Goal: Check status

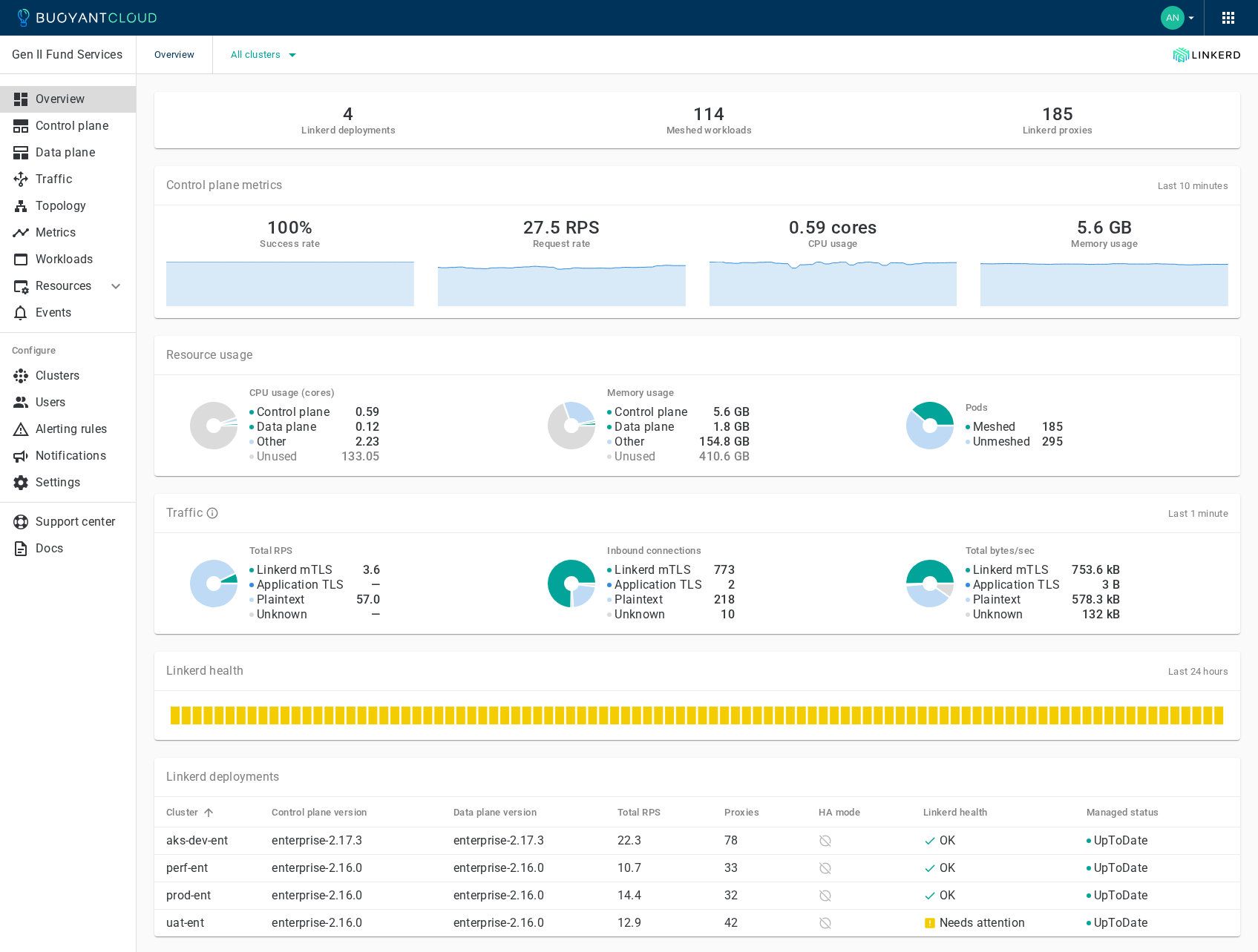
click at [299, 61] on icon "button" at bounding box center [292, 54] width 18 height 18
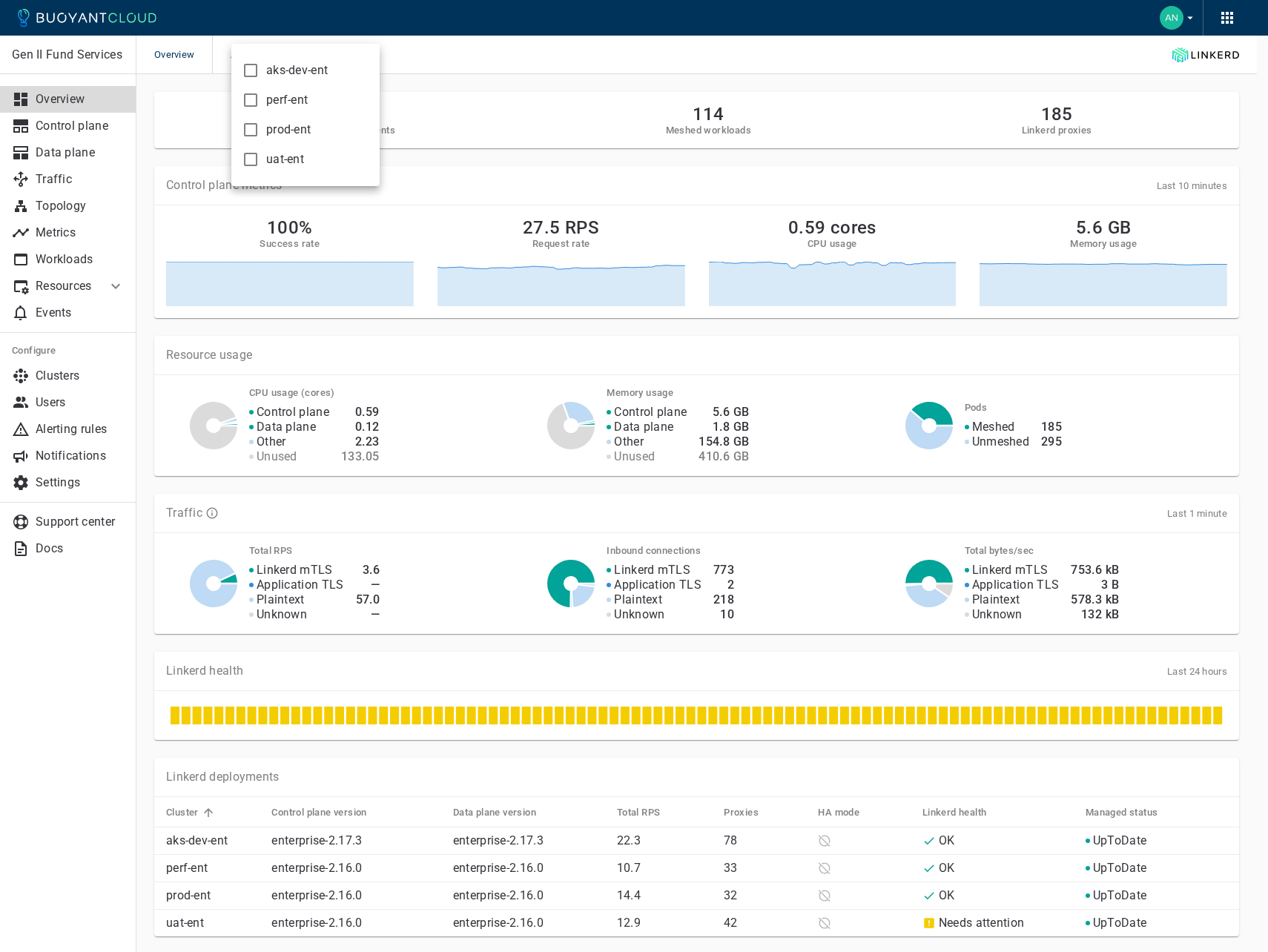
click at [499, 52] on div at bounding box center [634, 476] width 1268 height 952
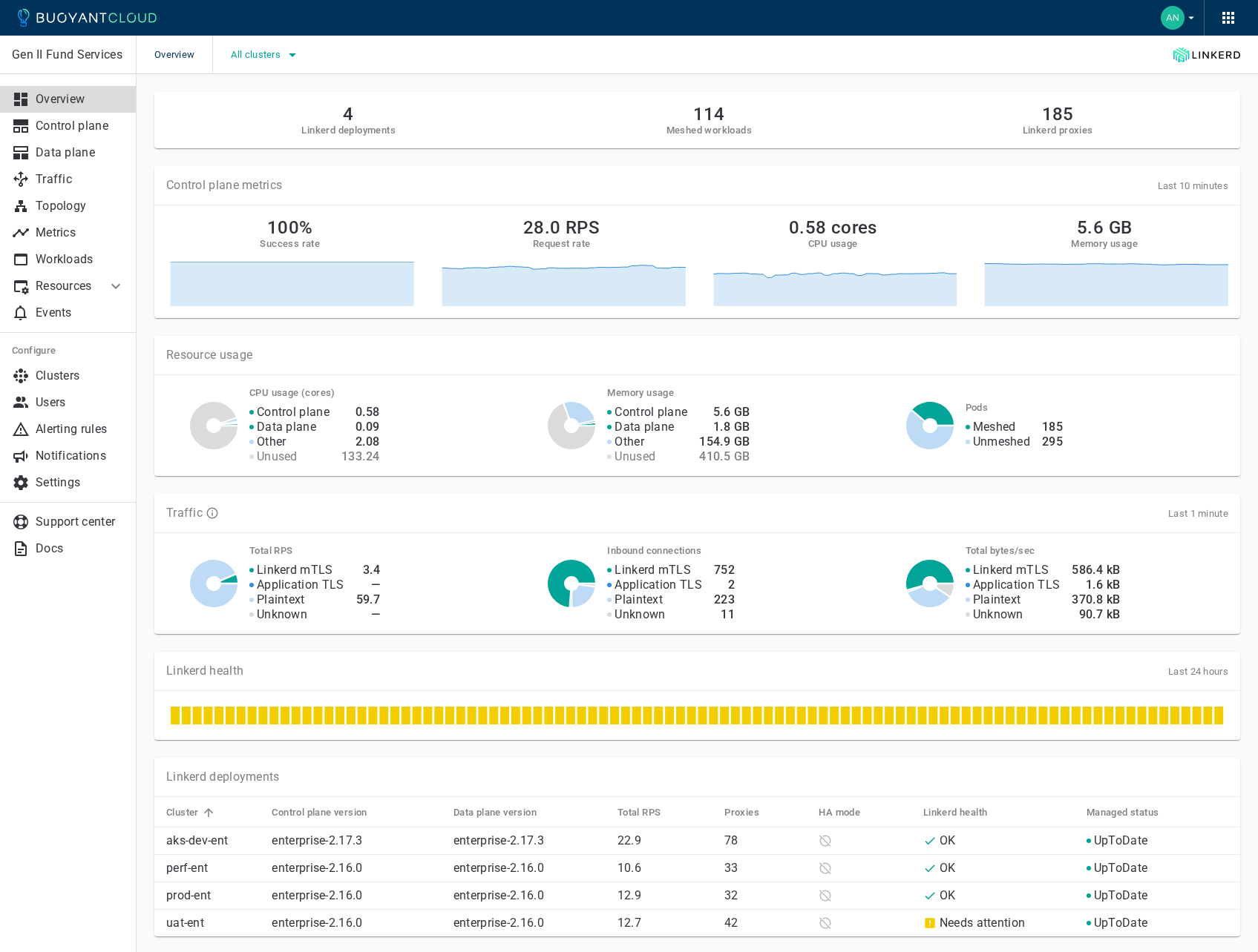
click at [277, 52] on span "All clusters" at bounding box center [257, 54] width 53 height 12
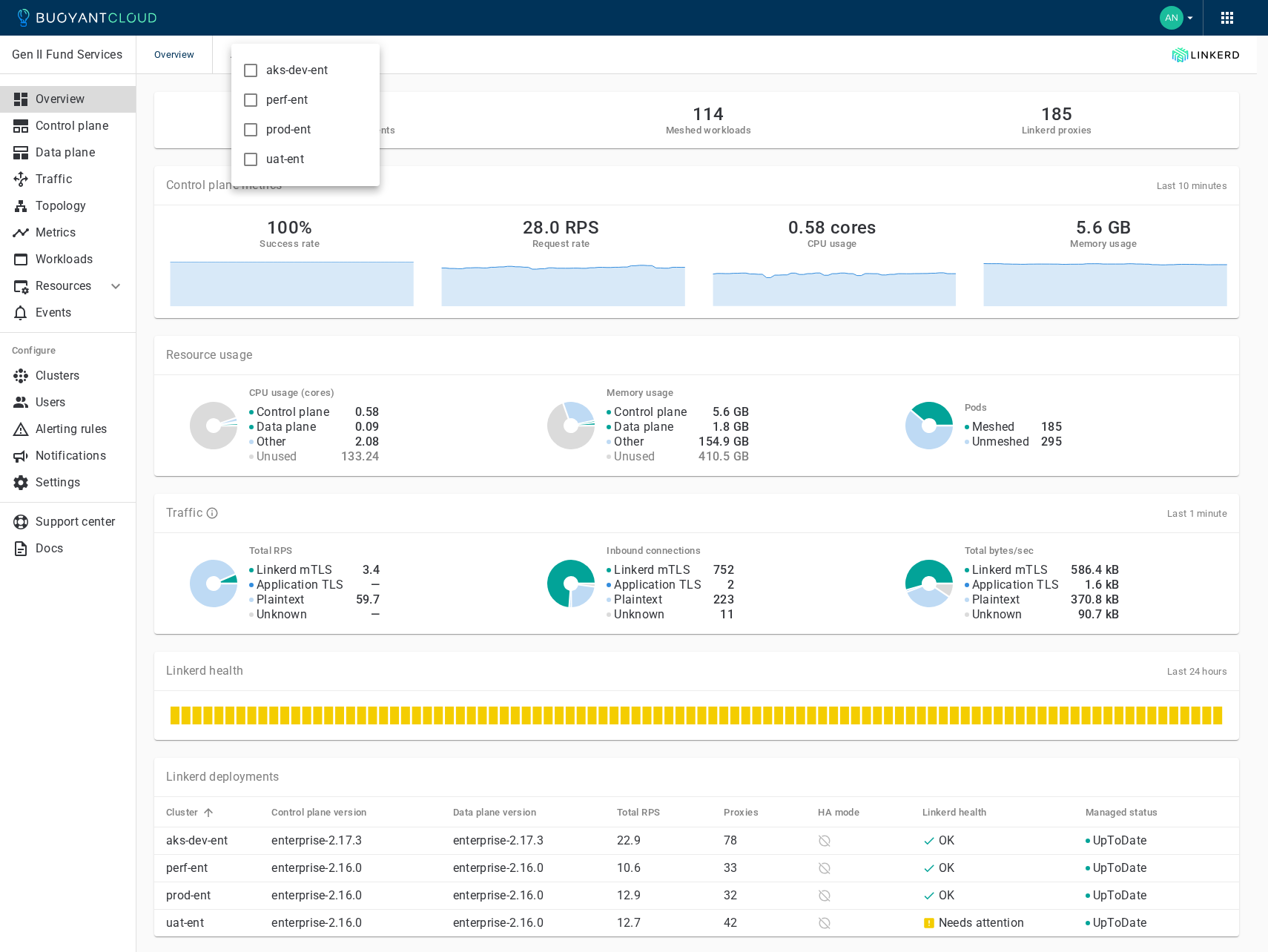
click at [252, 132] on input "prod-ent" at bounding box center [251, 129] width 18 height 18
checkbox input "true"
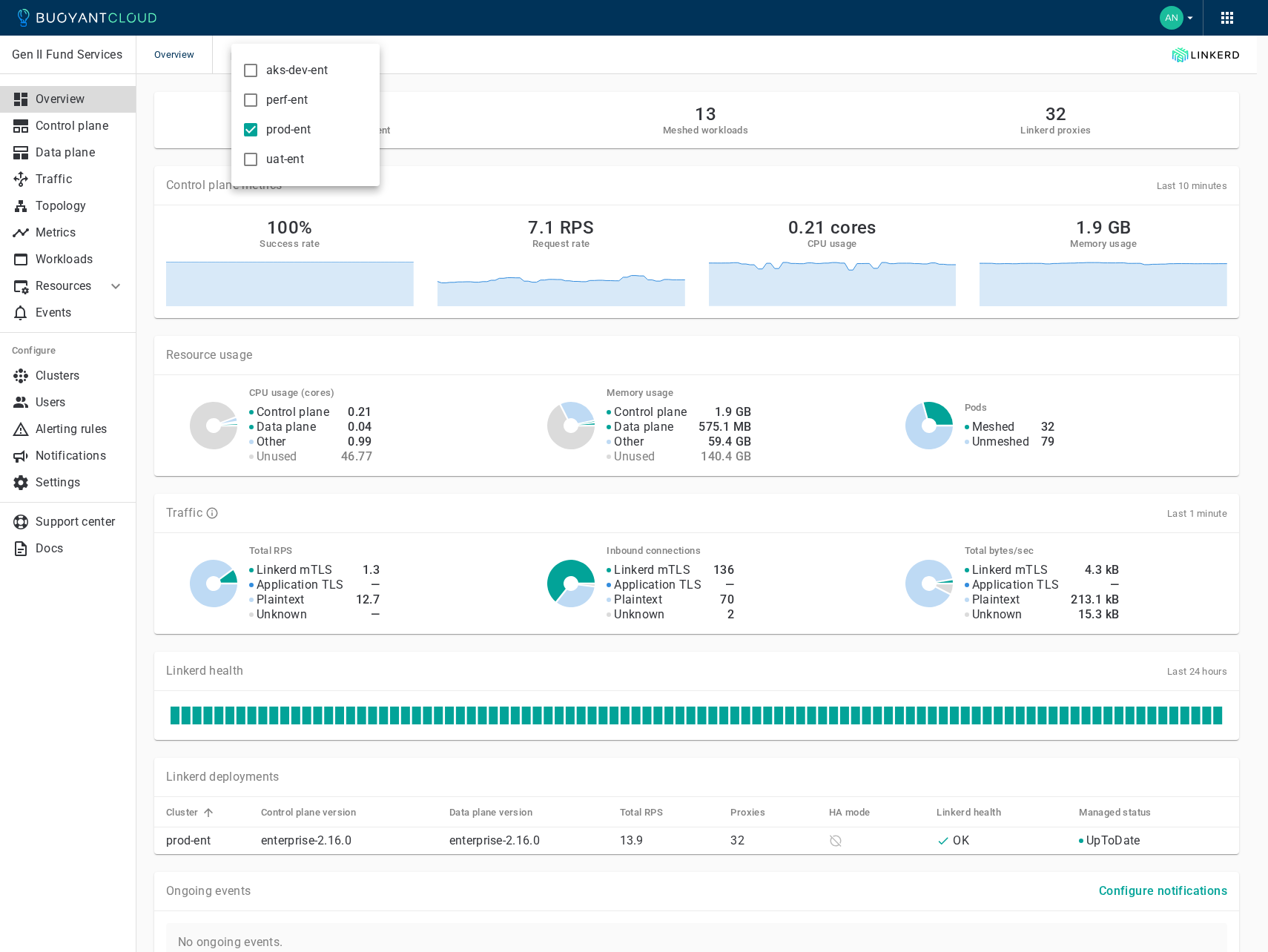
click at [140, 701] on div at bounding box center [634, 476] width 1268 height 952
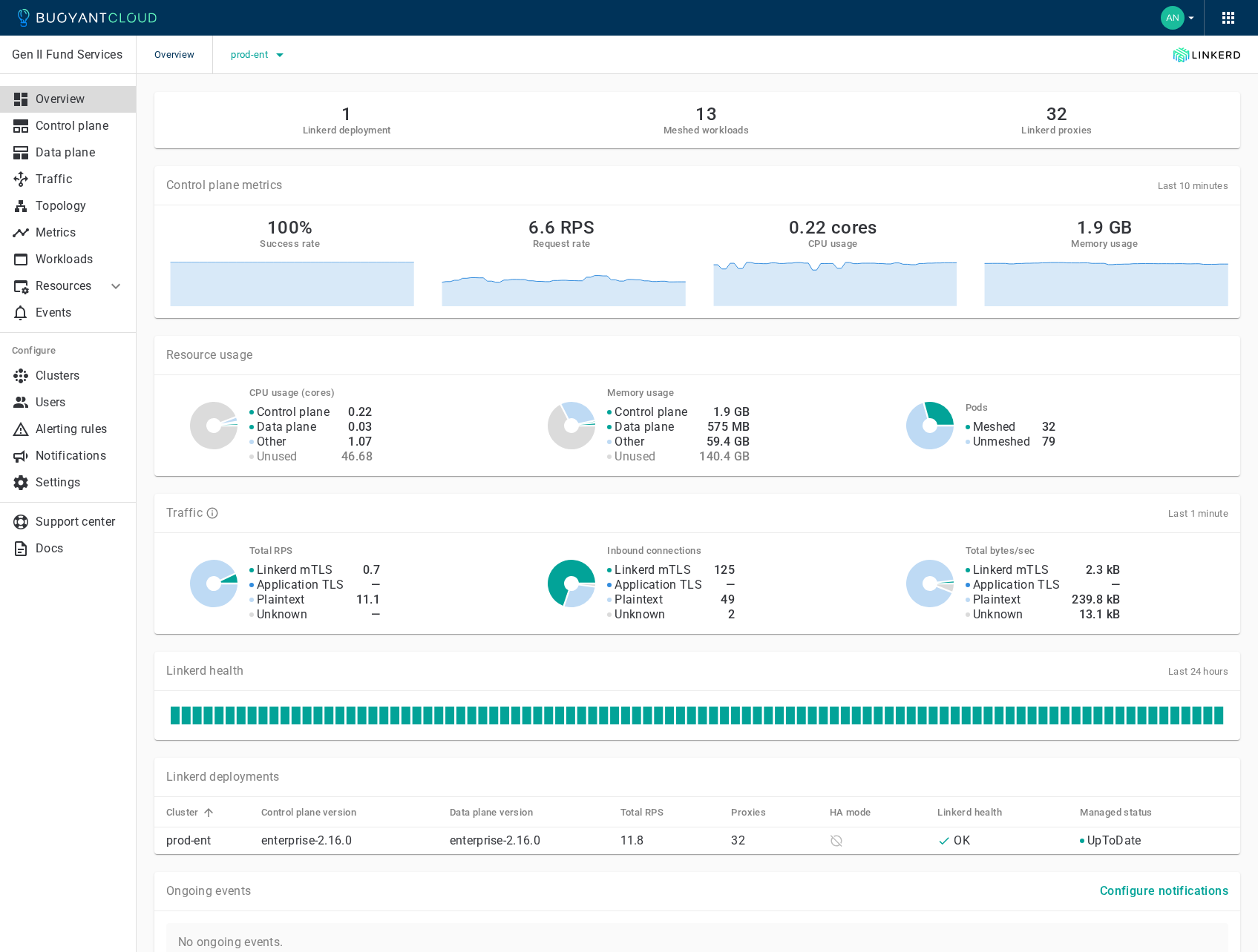
click at [281, 57] on icon "button" at bounding box center [279, 54] width 18 height 18
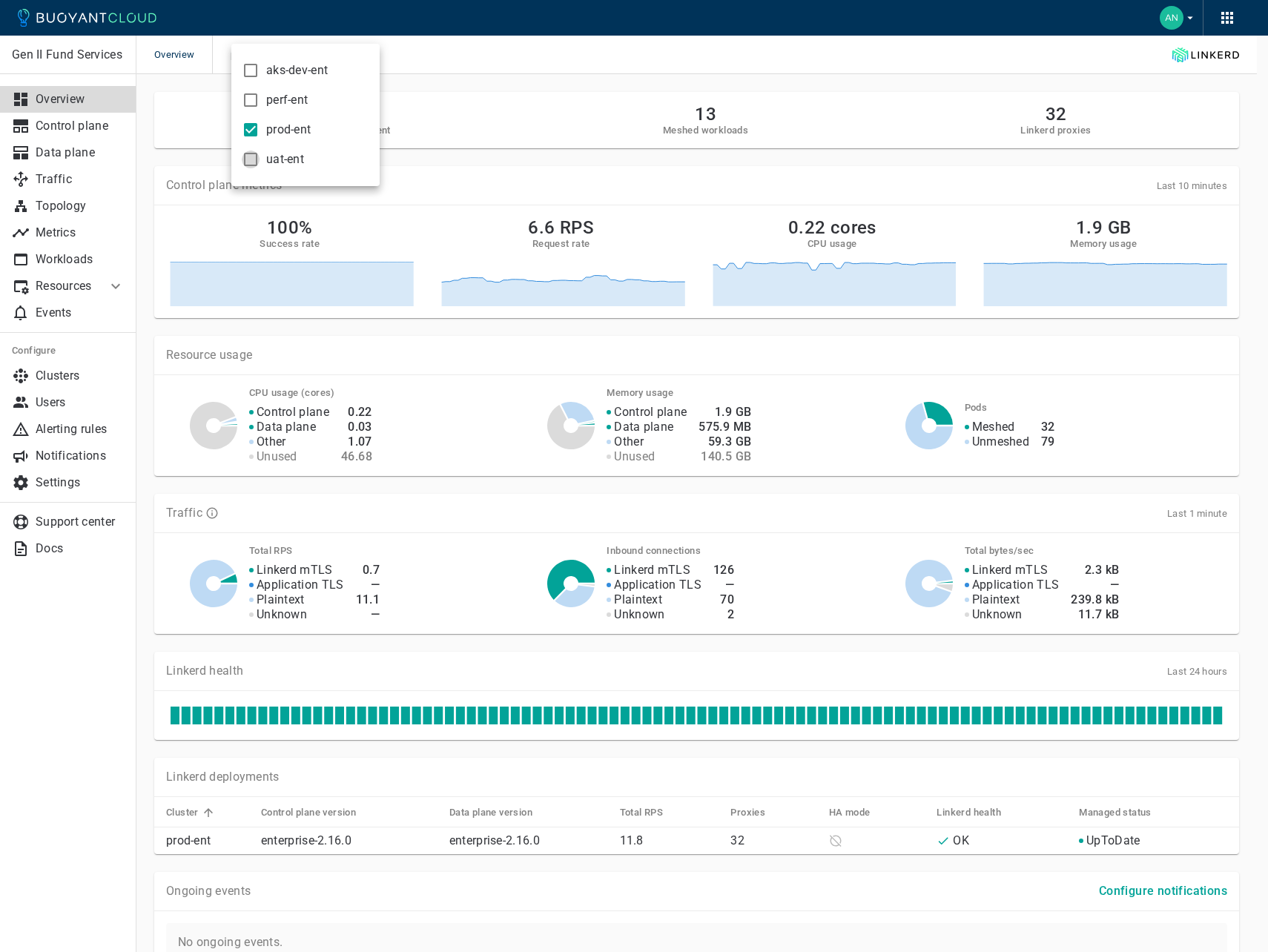
click at [254, 159] on input "uat-ent" at bounding box center [251, 159] width 18 height 18
checkbox input "true"
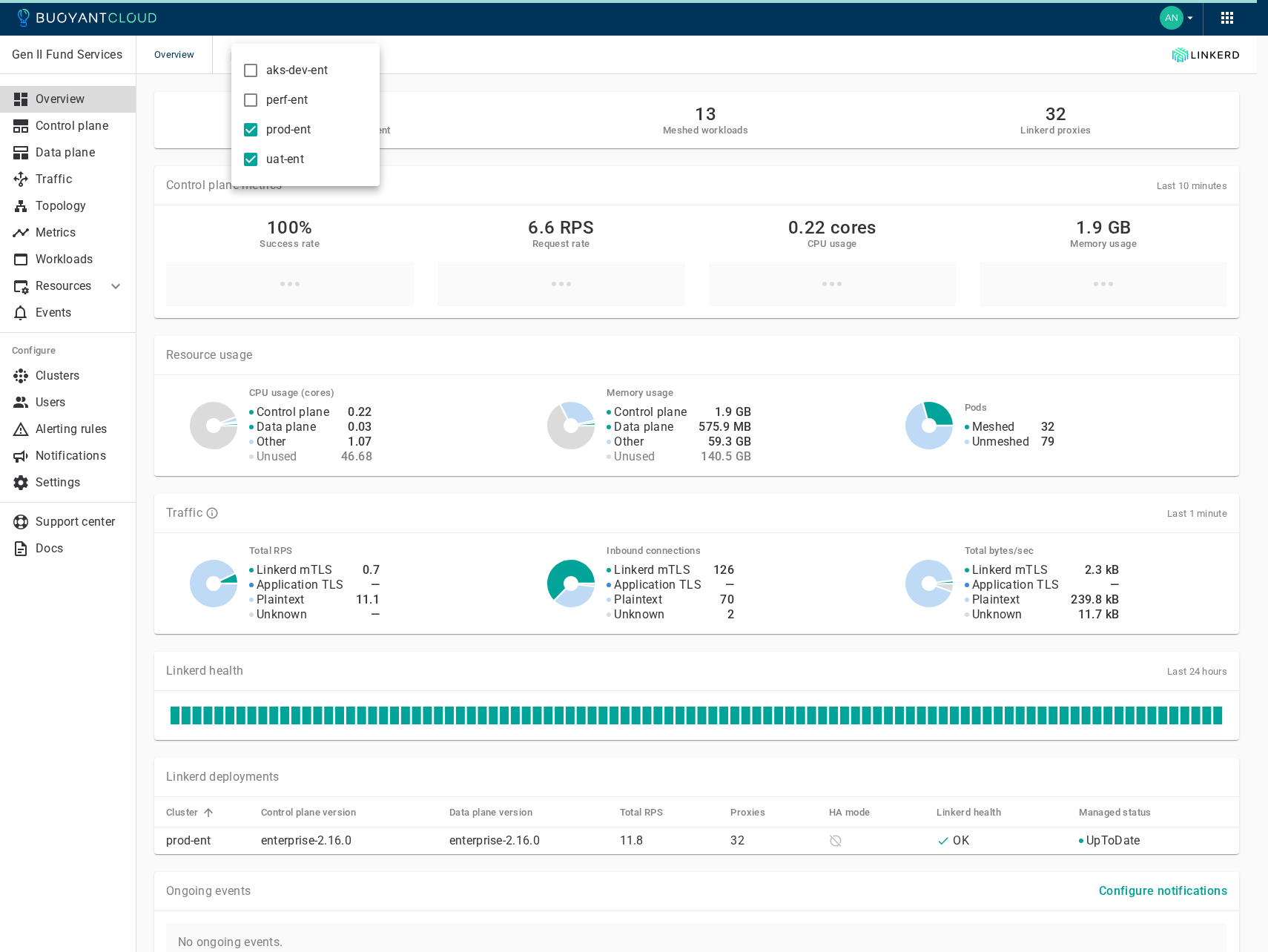
click at [252, 131] on input "prod-ent" at bounding box center [251, 129] width 18 height 18
checkbox input "false"
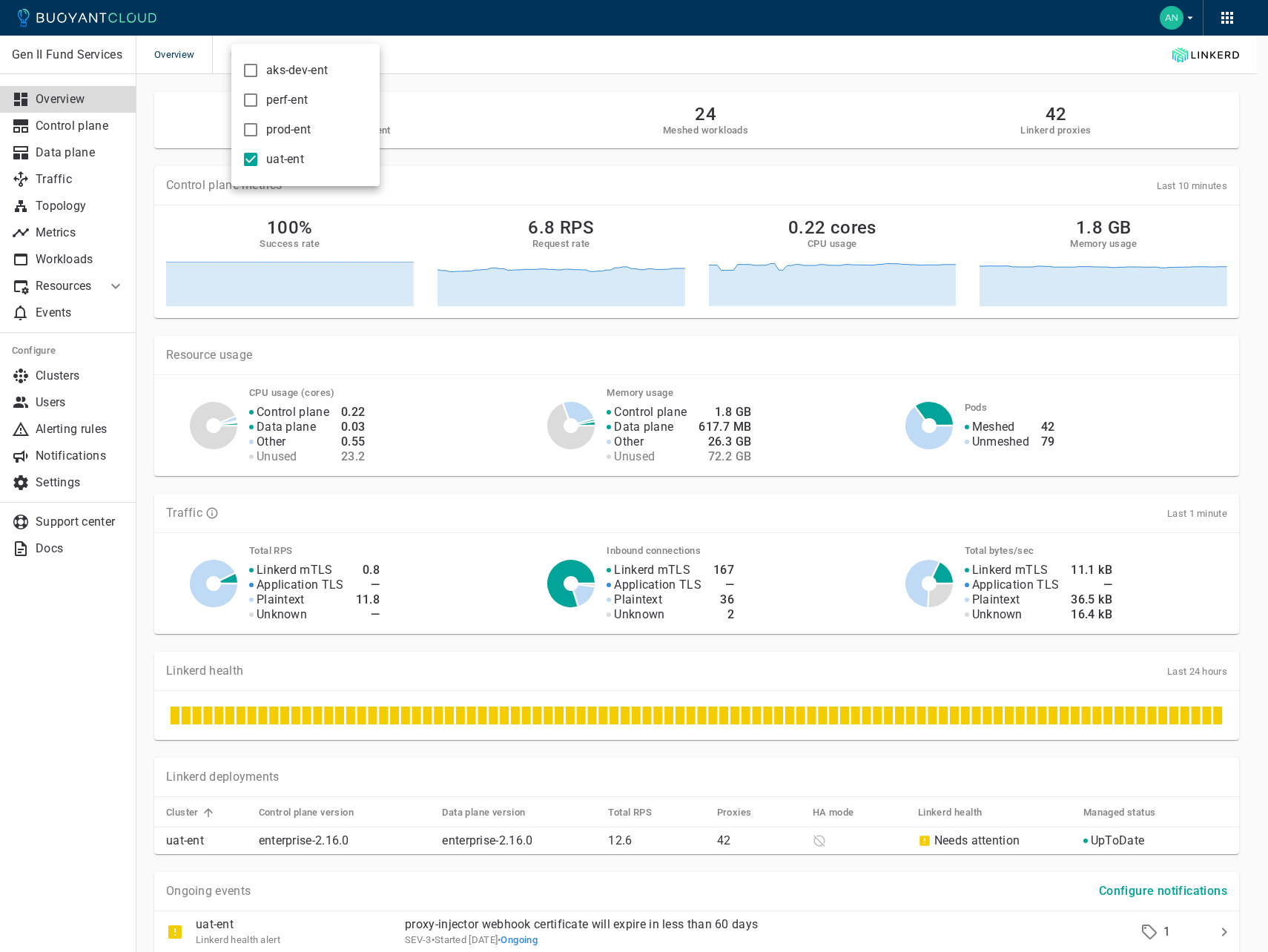
click at [1226, 933] on div at bounding box center [634, 476] width 1268 height 952
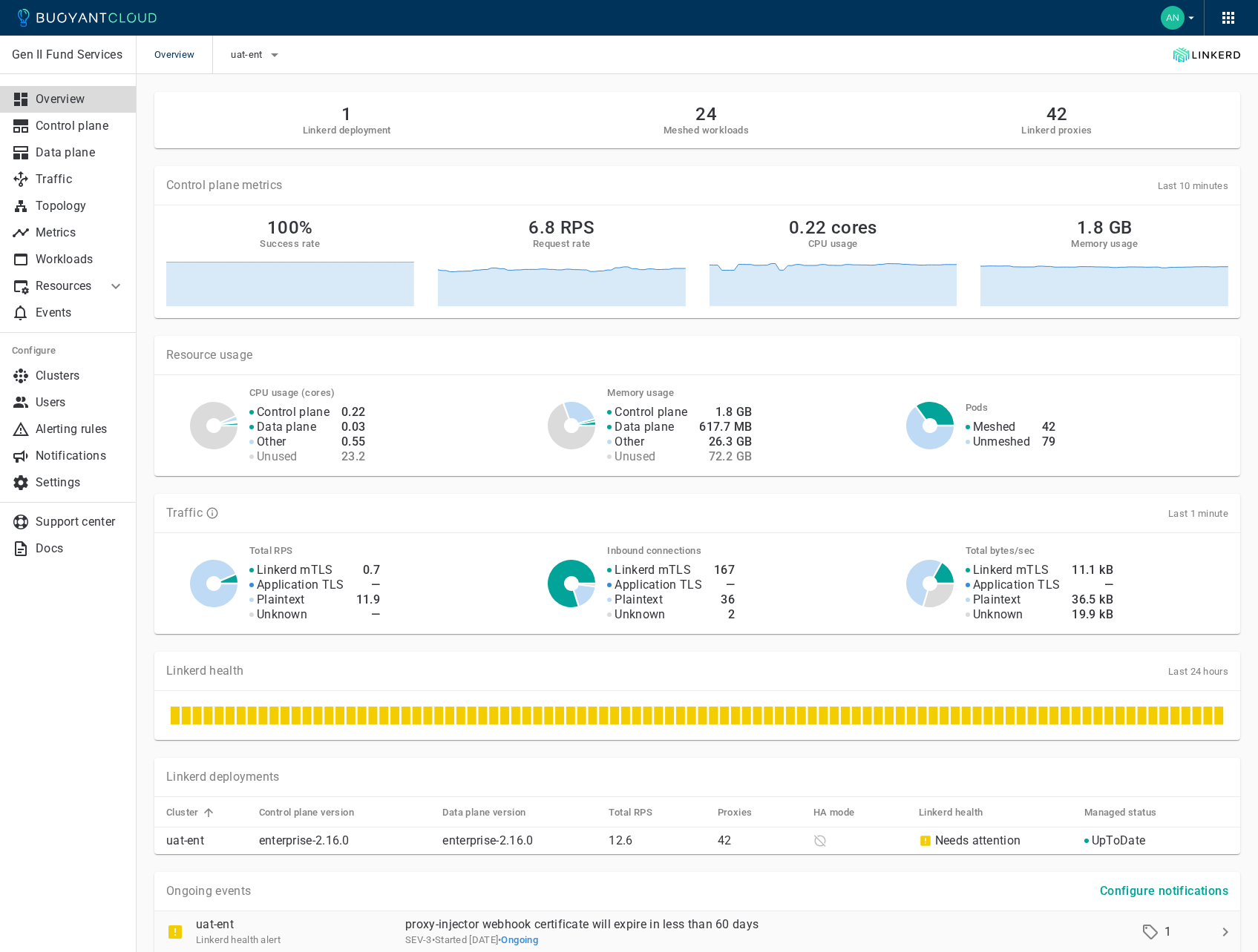
click at [1223, 933] on icon at bounding box center [1225, 932] width 18 height 18
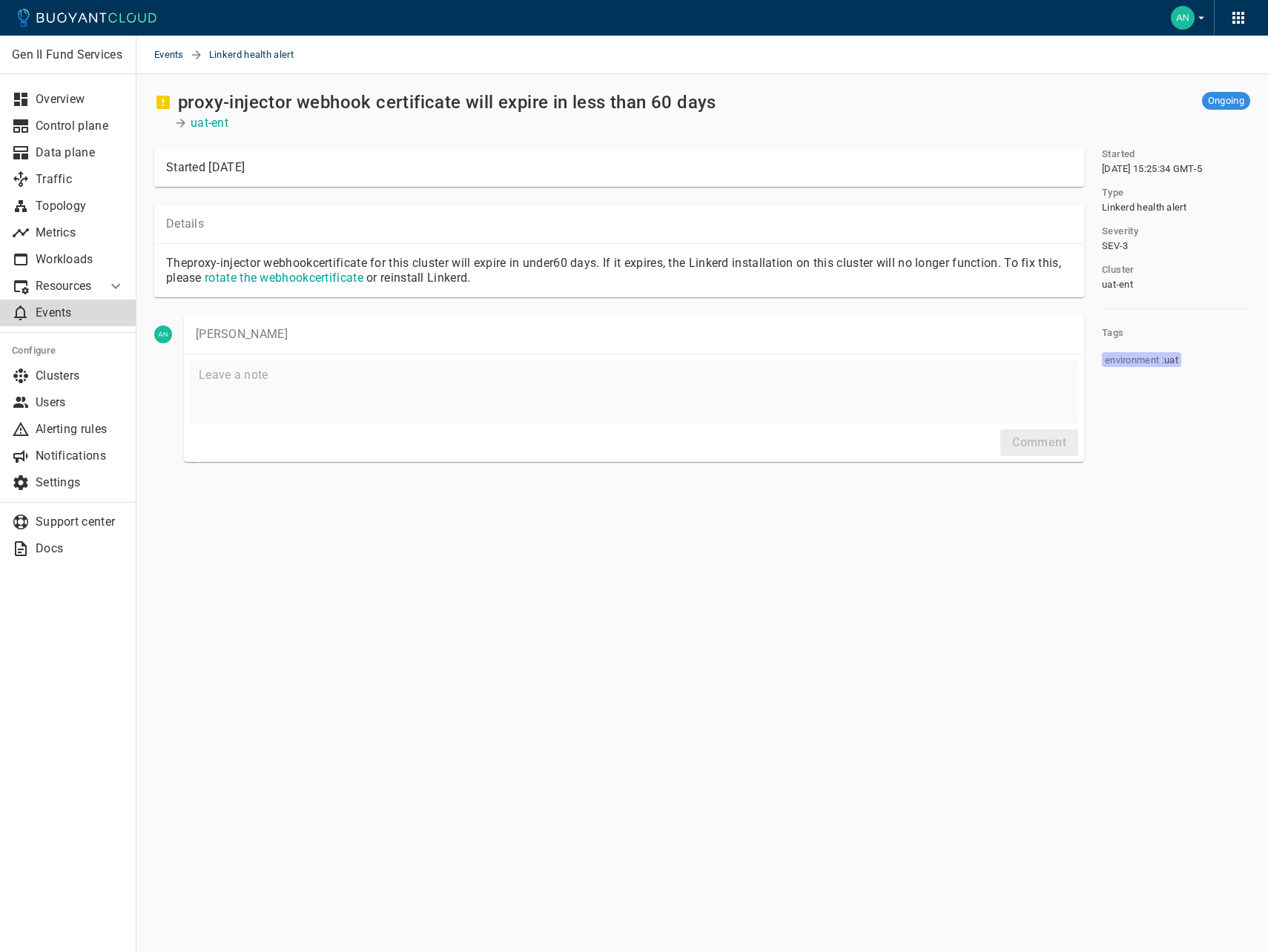
click at [320, 279] on link "rotate the webhook certificate" at bounding box center [283, 277] width 158 height 14
